Goal: Transaction & Acquisition: Purchase product/service

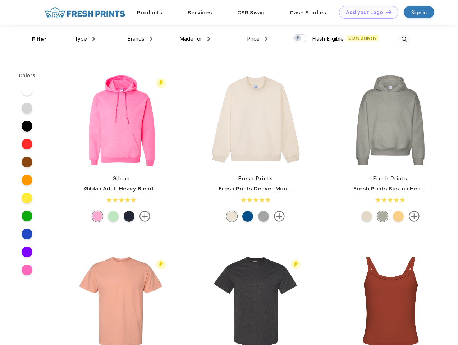
scroll to position [0, 0]
click at [366, 12] on link "Add your Logo Design Tool" at bounding box center [368, 12] width 59 height 13
click at [0, 0] on div "Design Tool" at bounding box center [0, 0] width 0 height 0
click at [386, 12] on link "Add your Logo Design Tool" at bounding box center [368, 12] width 59 height 13
click at [34, 39] on div "Filter" at bounding box center [39, 39] width 15 height 8
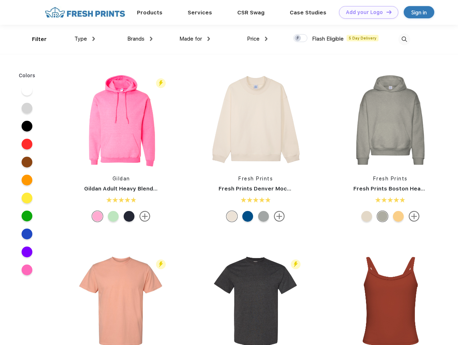
click at [85, 39] on span "Type" at bounding box center [80, 39] width 13 height 6
click at [140, 39] on span "Brands" at bounding box center [135, 39] width 17 height 6
click at [195, 39] on span "Made for" at bounding box center [190, 39] width 23 height 6
click at [257, 39] on span "Price" at bounding box center [253, 39] width 13 height 6
click at [300, 38] on div at bounding box center [300, 38] width 14 height 8
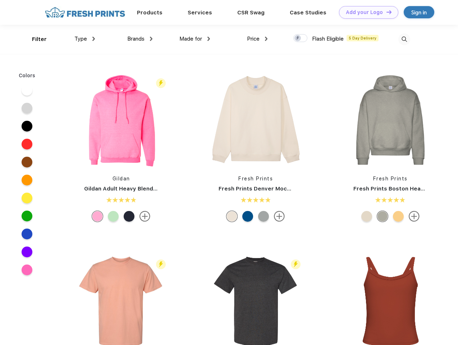
click at [298, 38] on input "checkbox" at bounding box center [295, 36] width 5 height 5
click at [404, 39] on img at bounding box center [404, 39] width 12 height 12
